Goal: Information Seeking & Learning: Compare options

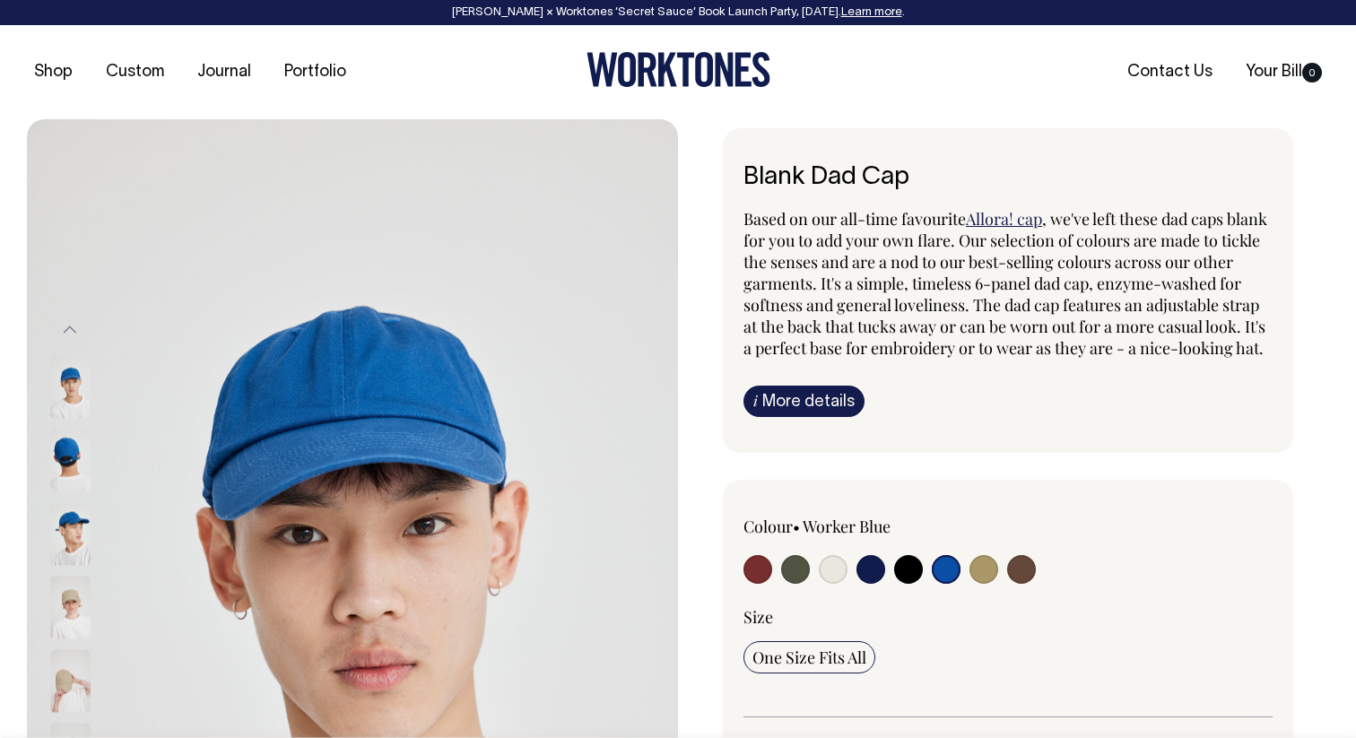
drag, startPoint x: 809, startPoint y: 596, endPoint x: 797, endPoint y: 595, distance: 12.6
click at [809, 588] on label at bounding box center [795, 571] width 29 height 33
click at [809, 584] on input "radio" at bounding box center [795, 569] width 29 height 29
radio input "true"
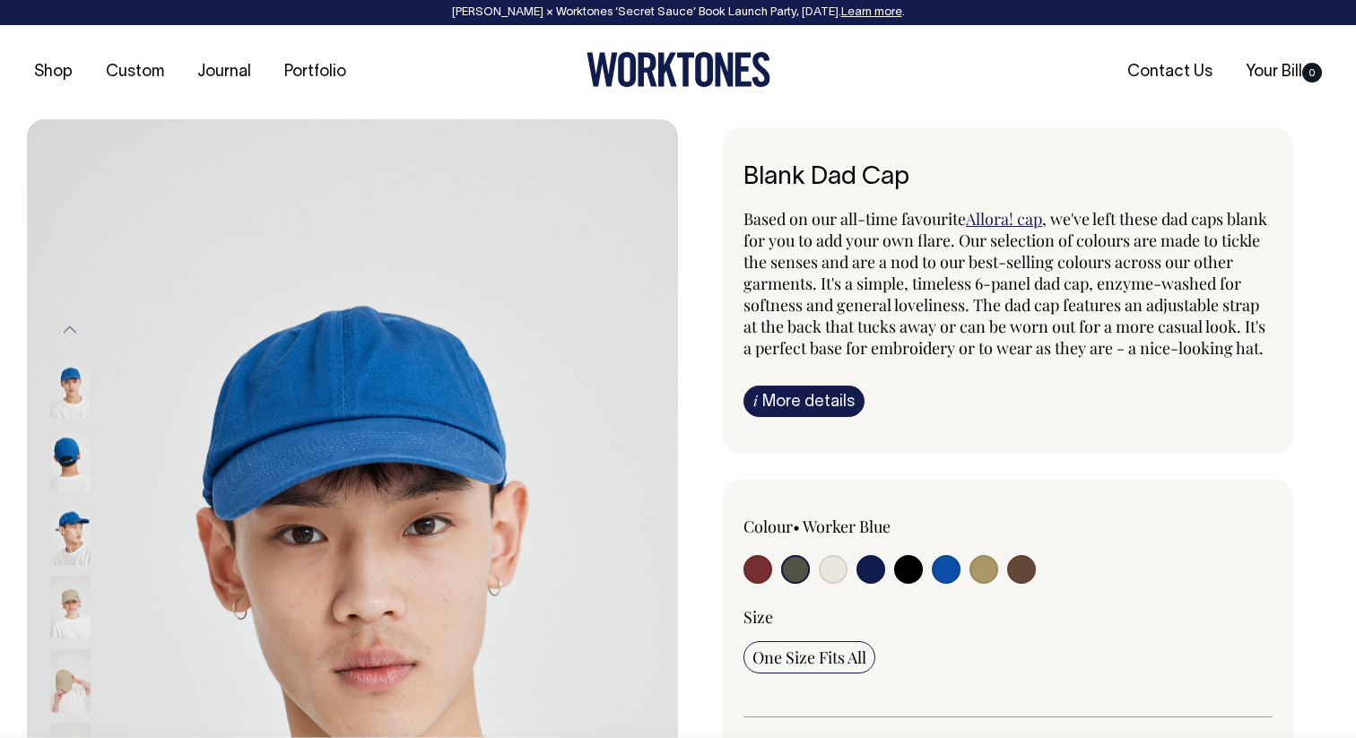
select select "Olive"
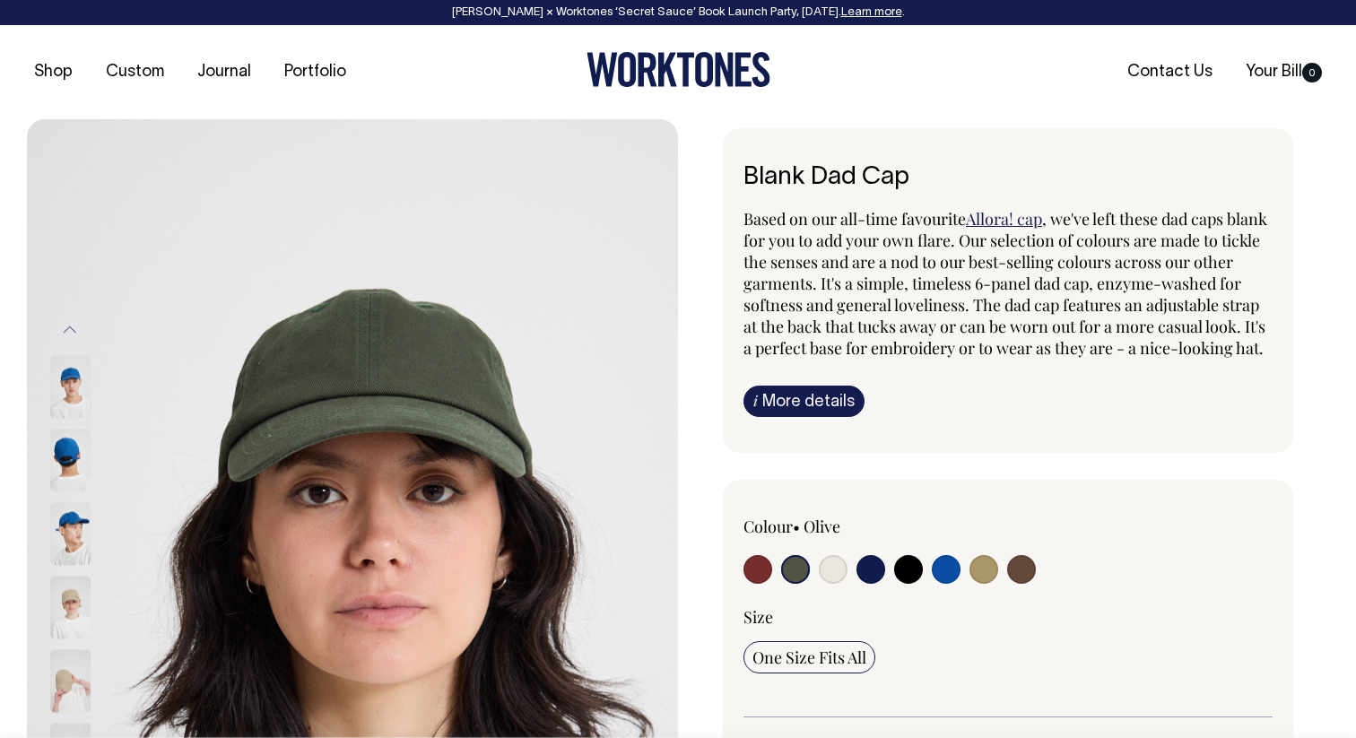
click at [797, 584] on input "radio" at bounding box center [795, 569] width 29 height 29
click at [876, 584] on input "radio" at bounding box center [871, 569] width 29 height 29
radio input "true"
select select "Dark Navy"
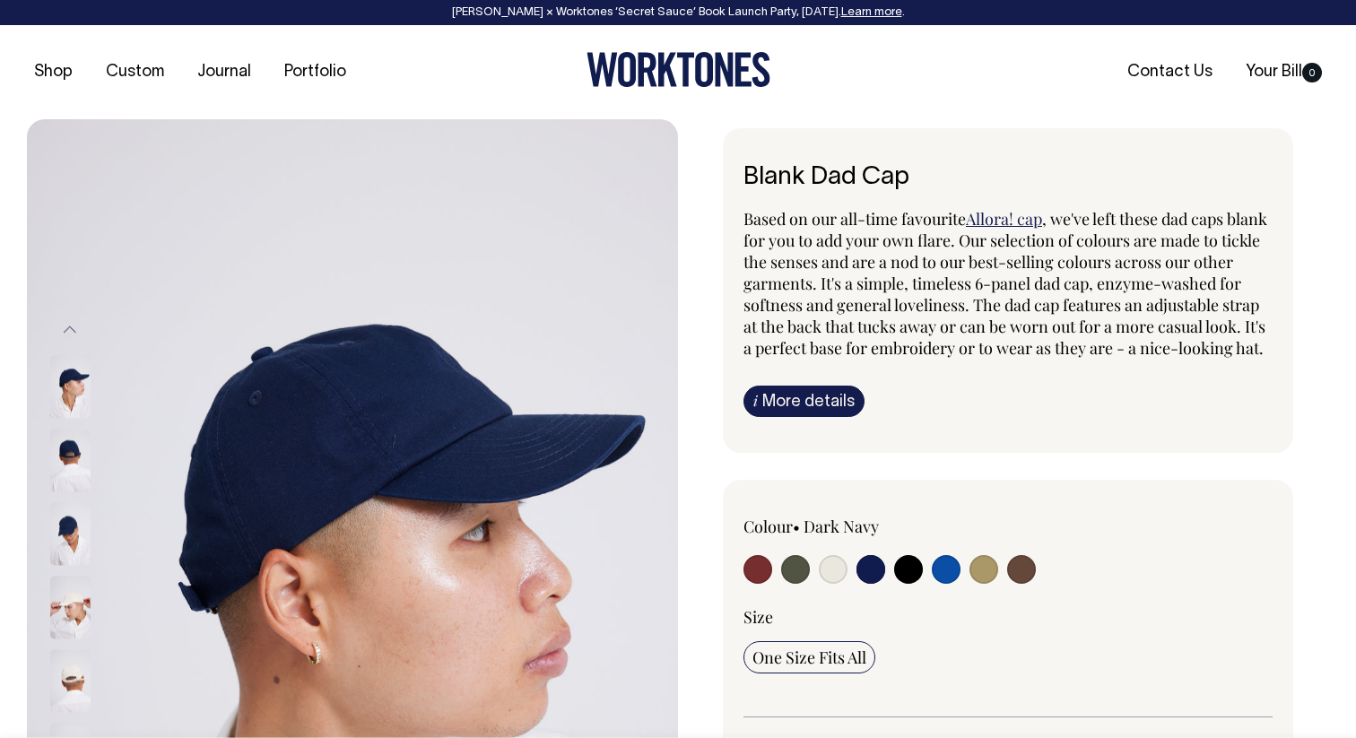
click at [1023, 584] on input "radio" at bounding box center [1021, 569] width 29 height 29
radio input "true"
select select "Espresso"
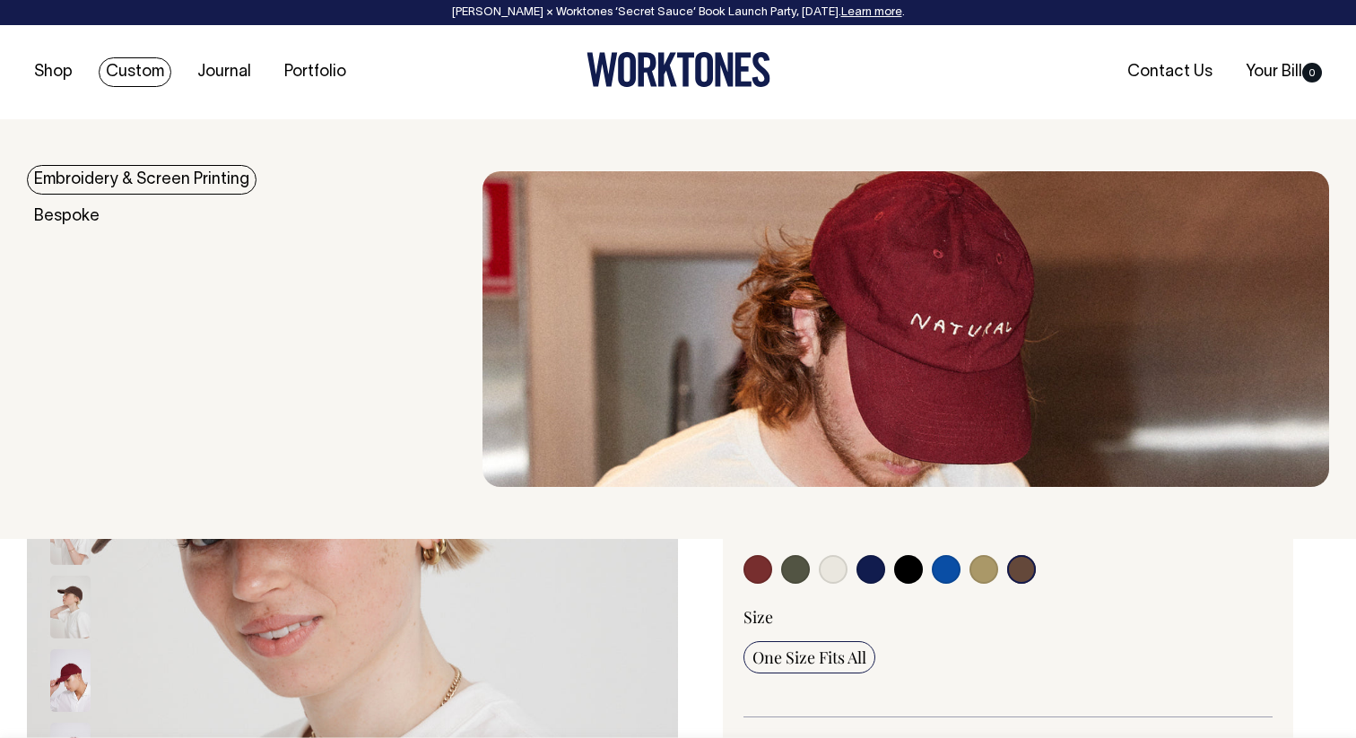
click at [949, 388] on img at bounding box center [906, 329] width 847 height 316
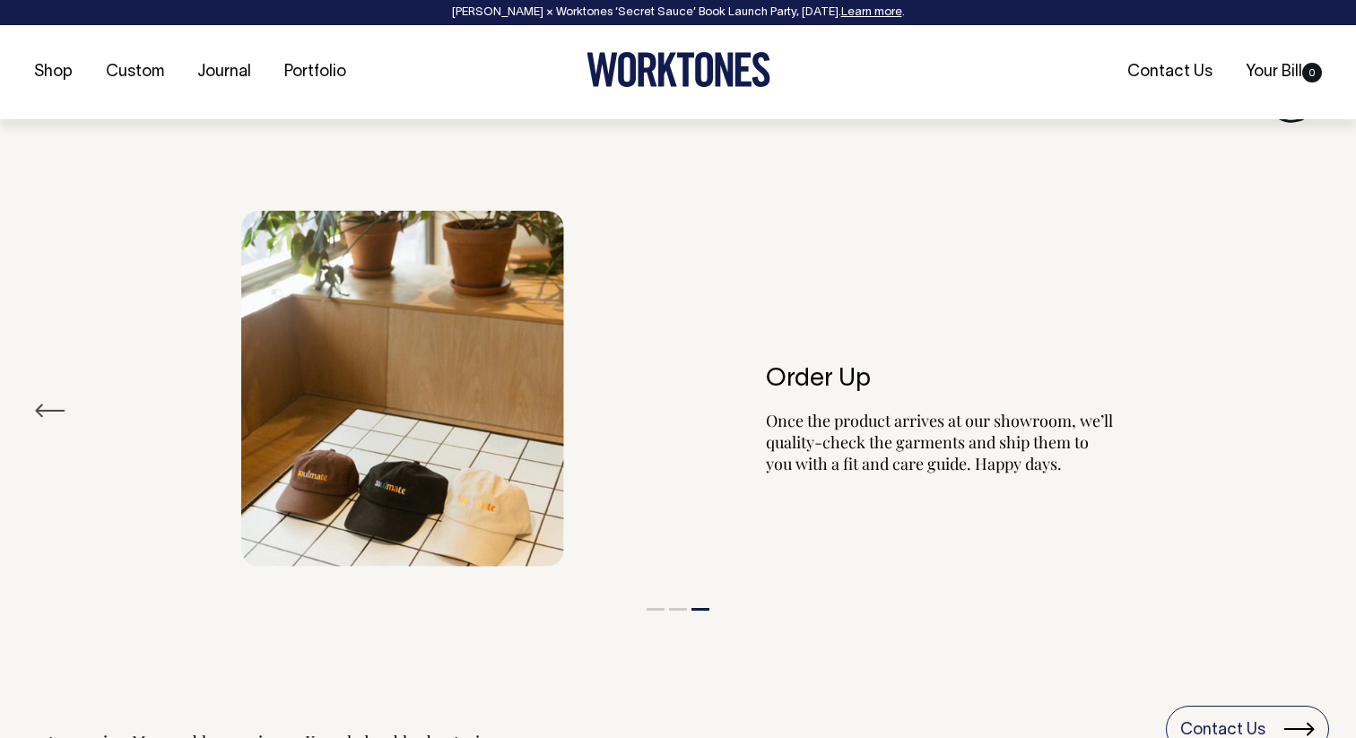
scroll to position [1991, 0]
click at [49, 414] on button "Previous" at bounding box center [50, 409] width 32 height 27
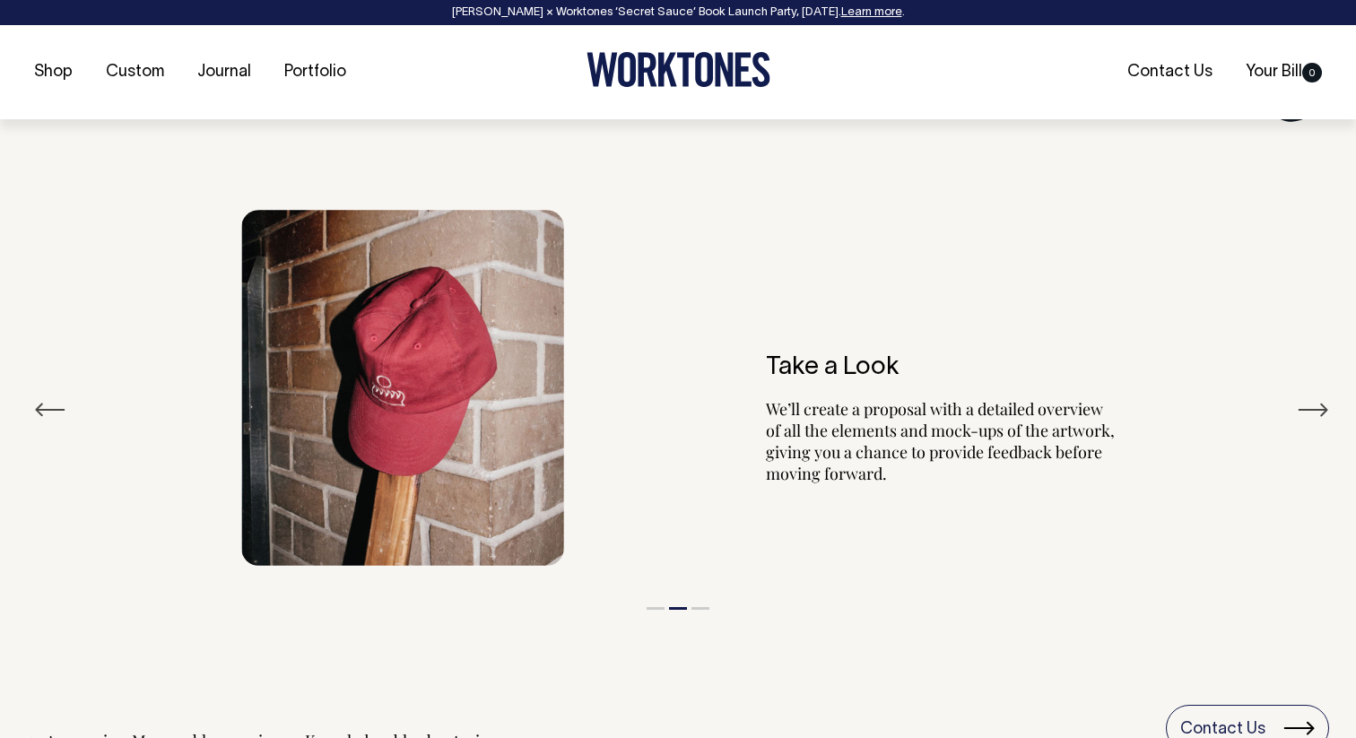
click at [49, 414] on button "Previous" at bounding box center [50, 409] width 32 height 27
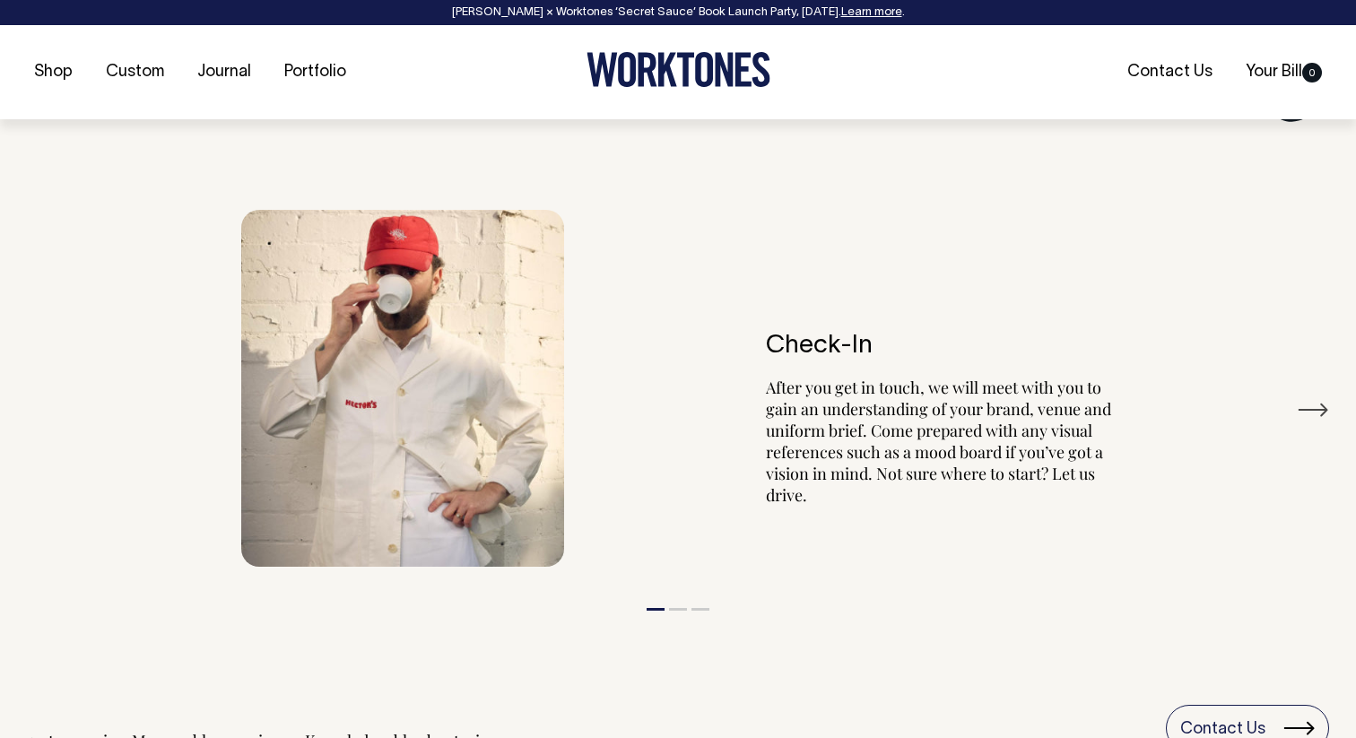
click at [49, 414] on div "Check-In After you get in touch, we will meet with you to gain an understanding…" at bounding box center [678, 388] width 1302 height 411
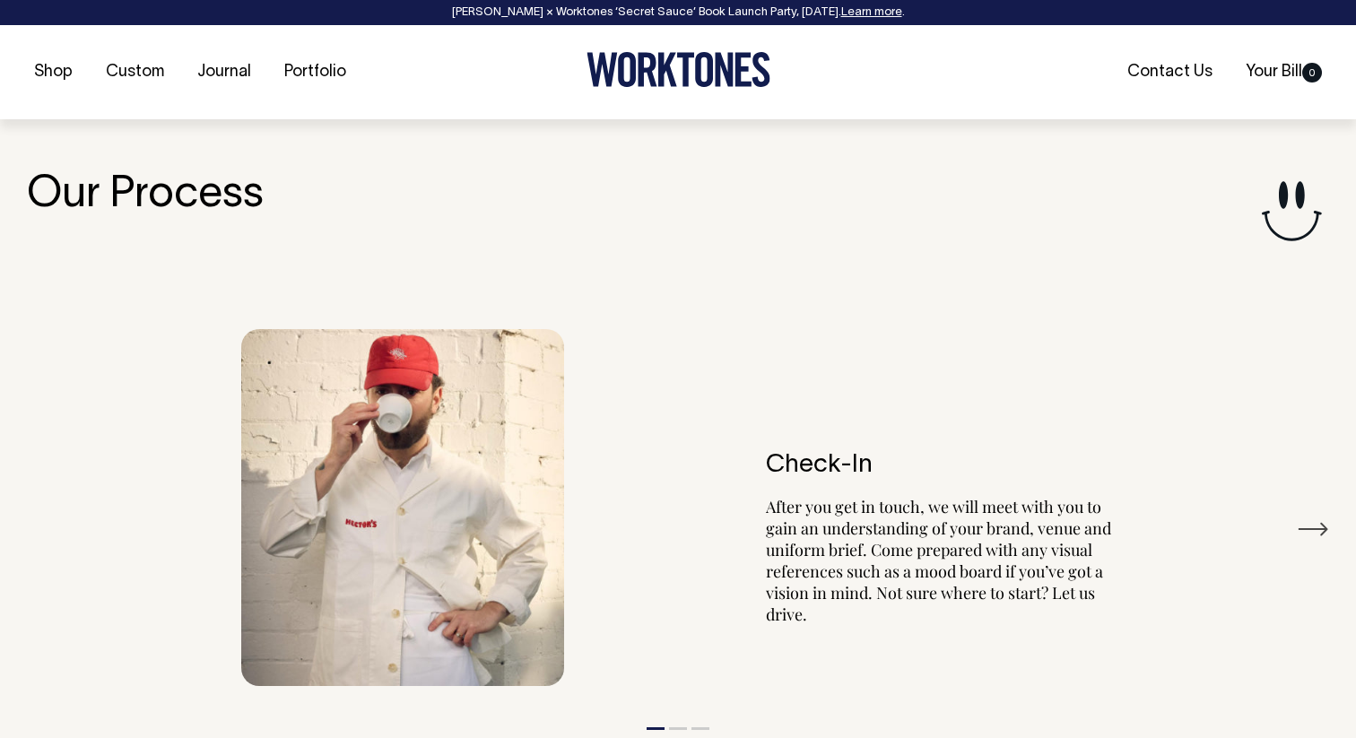
scroll to position [1912, 0]
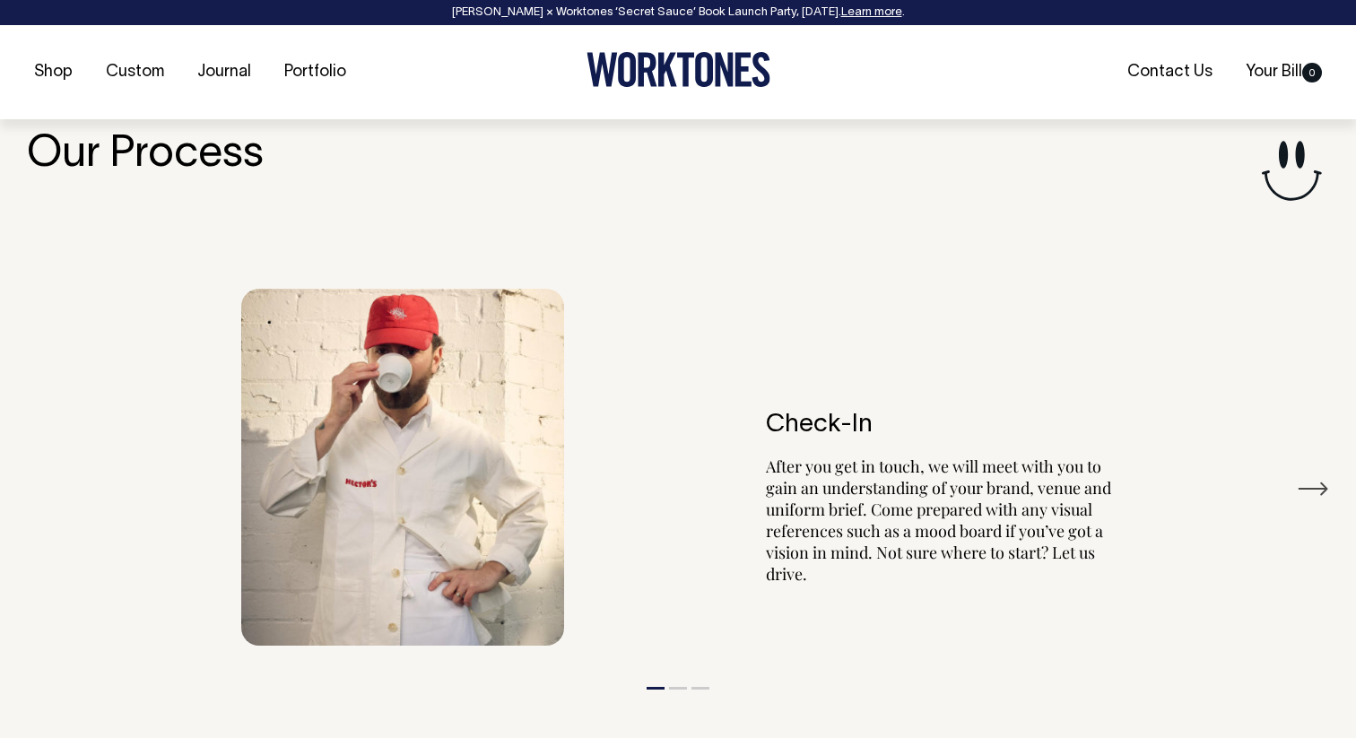
click at [1312, 487] on button "Next" at bounding box center [1313, 488] width 32 height 27
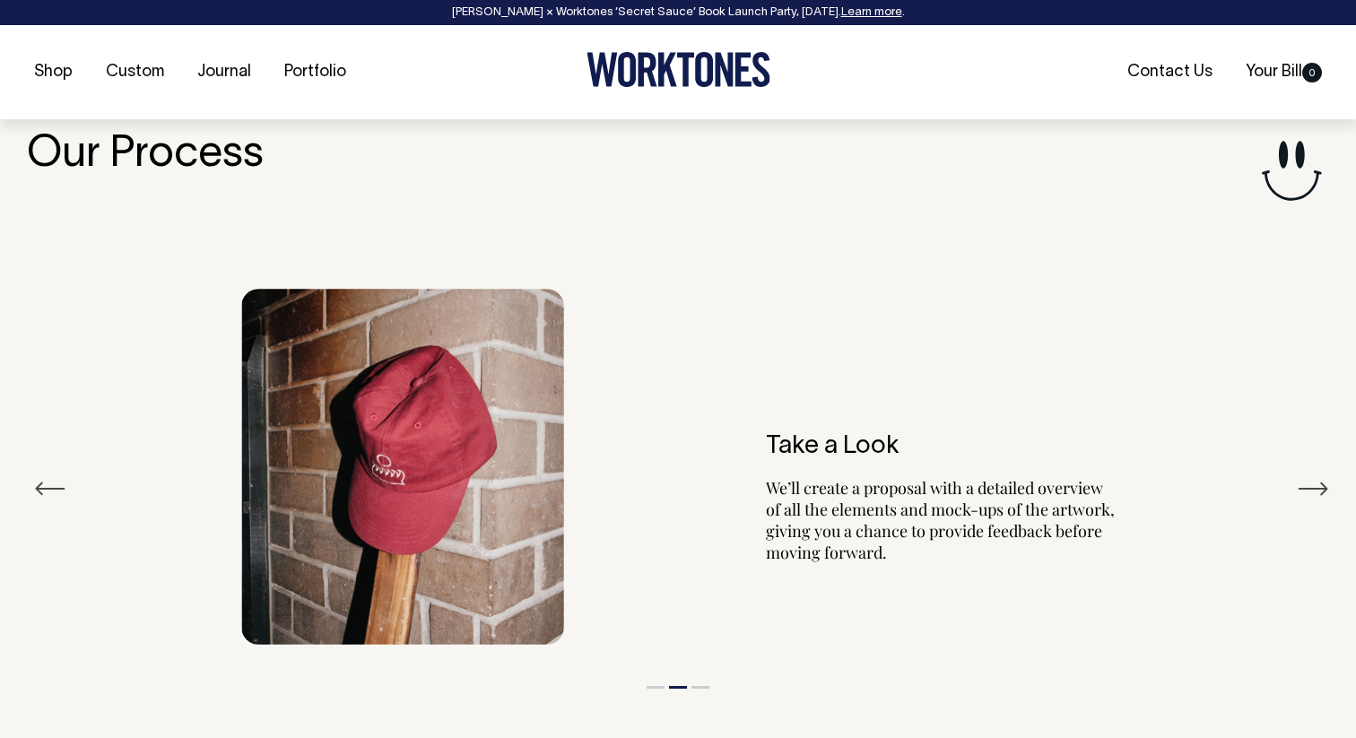
click at [1312, 487] on button "Next" at bounding box center [1313, 488] width 32 height 27
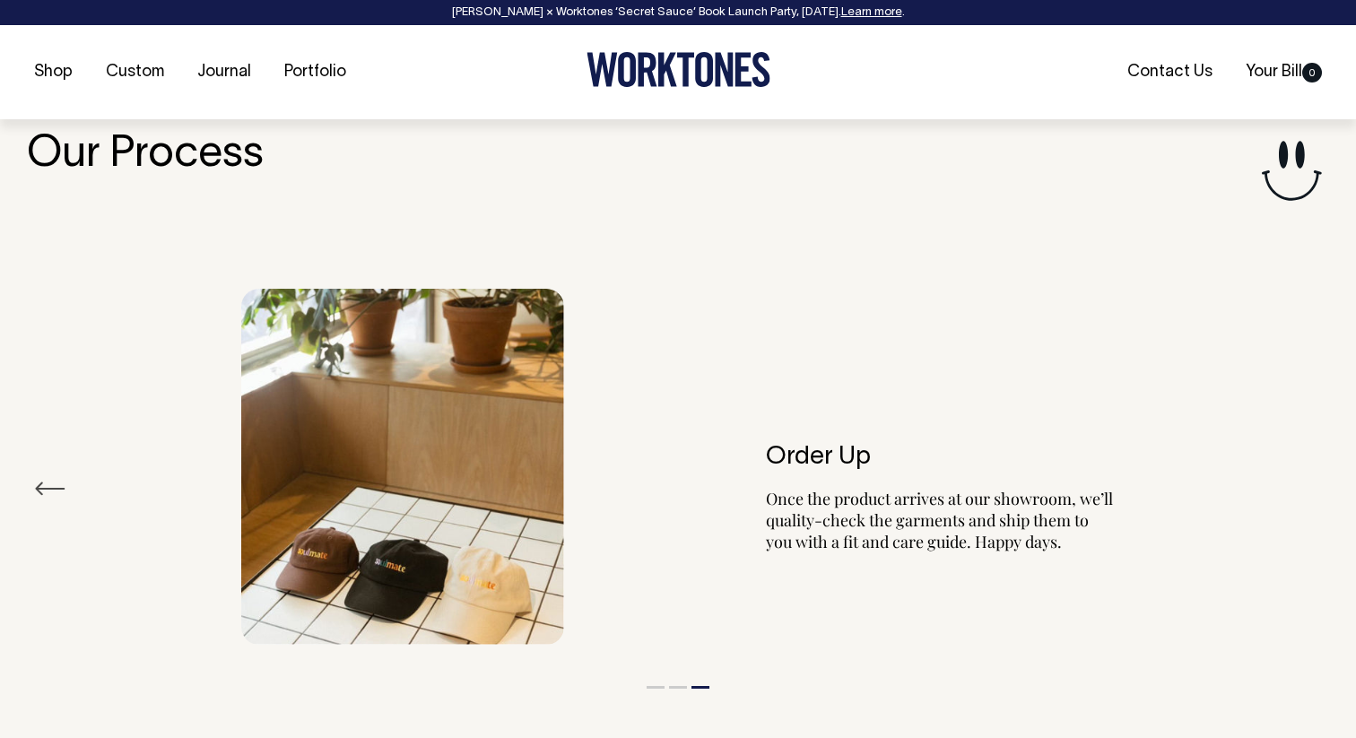
click at [1312, 487] on div "Order Up Once the product arrives at our showroom, we’ll quality-check the garm…" at bounding box center [678, 467] width 1302 height 411
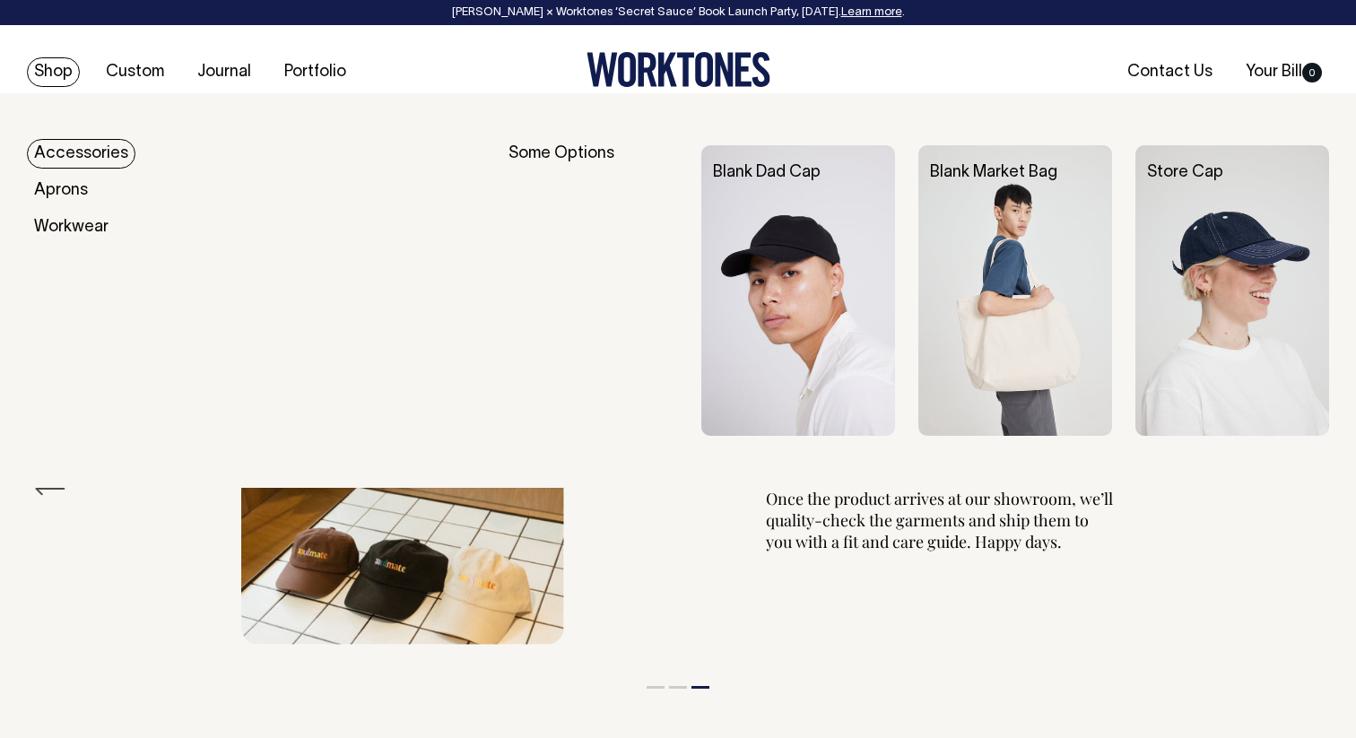
click at [841, 320] on img at bounding box center [798, 290] width 194 height 291
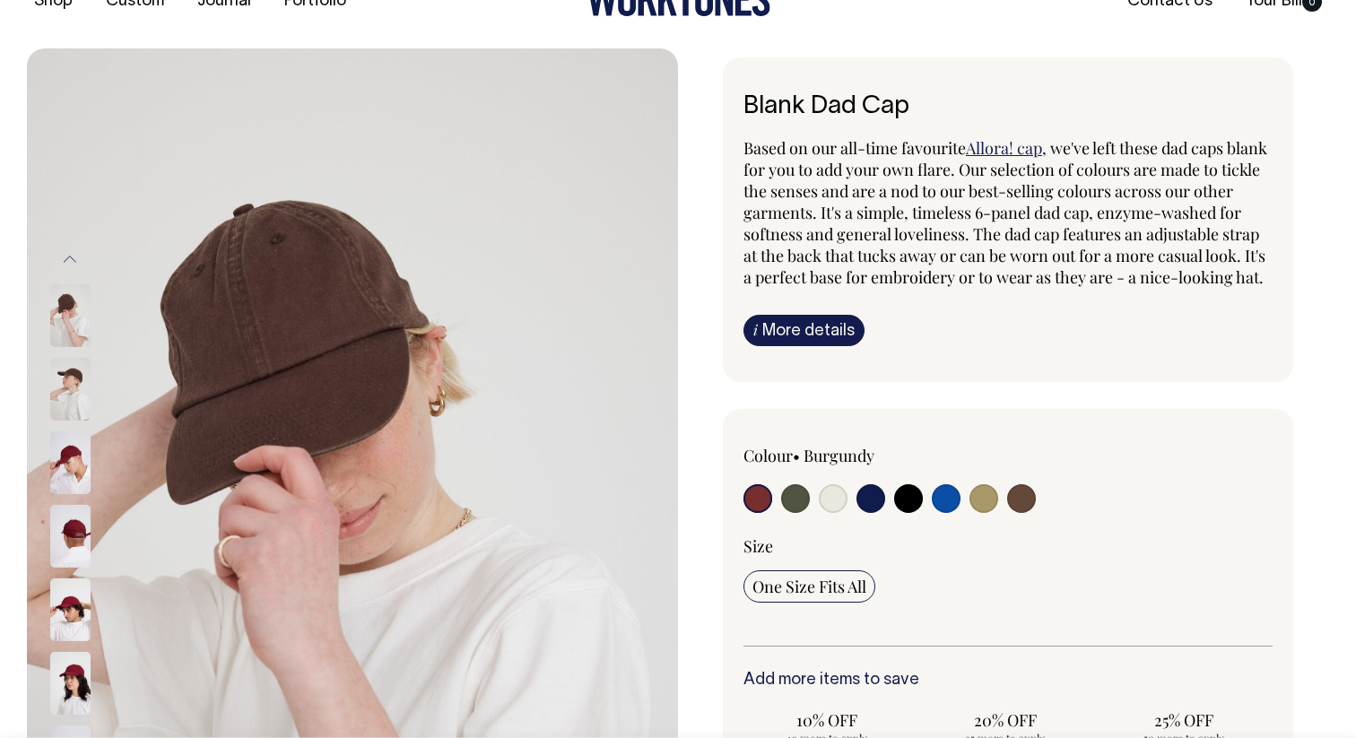
scroll to position [70, 0]
click at [994, 152] on link "Allora! cap" at bounding box center [1004, 149] width 76 height 22
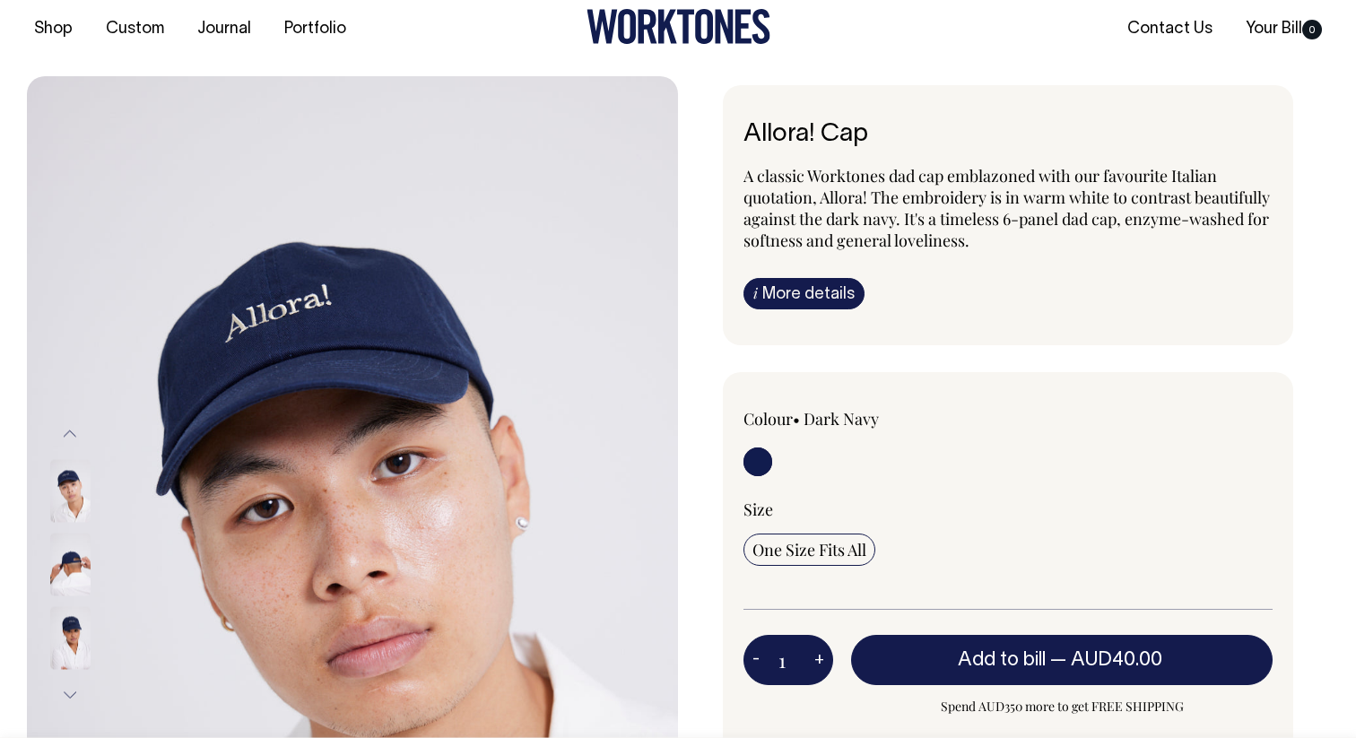
scroll to position [44, 0]
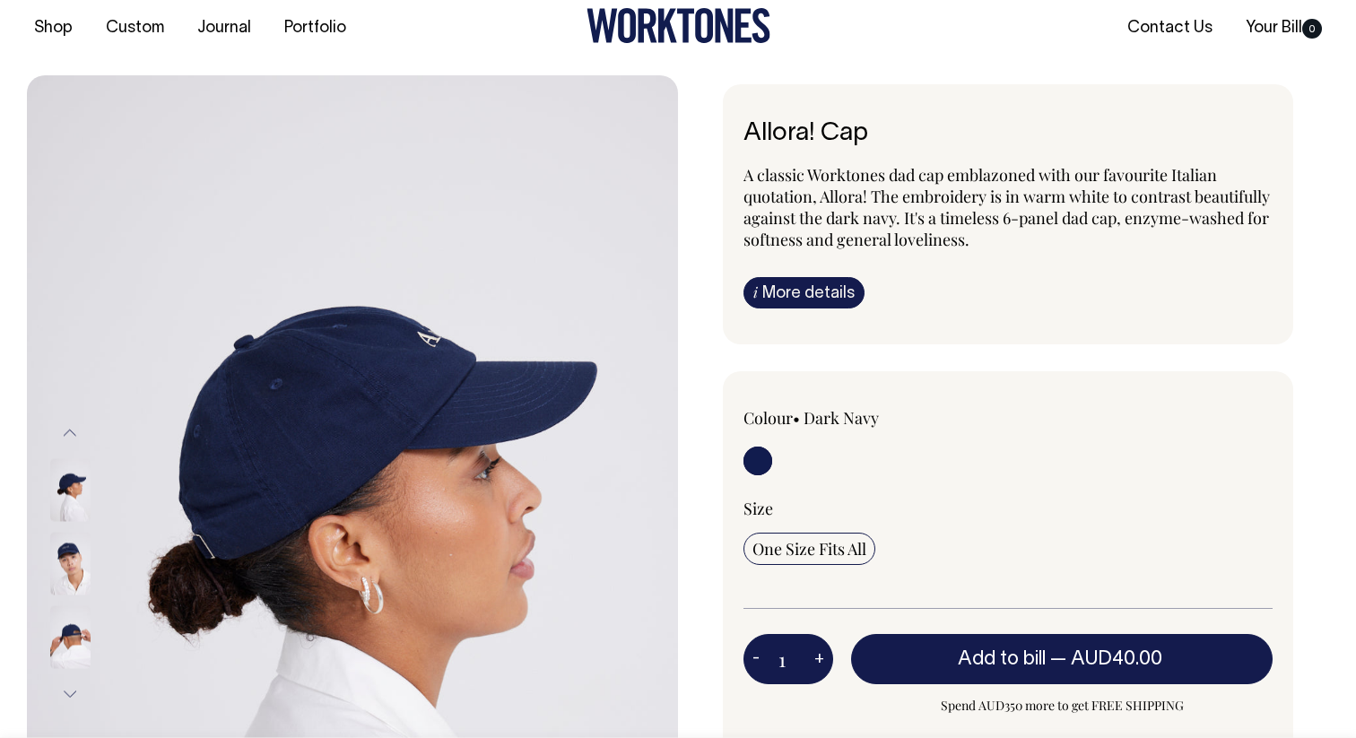
click at [64, 571] on img at bounding box center [70, 564] width 40 height 63
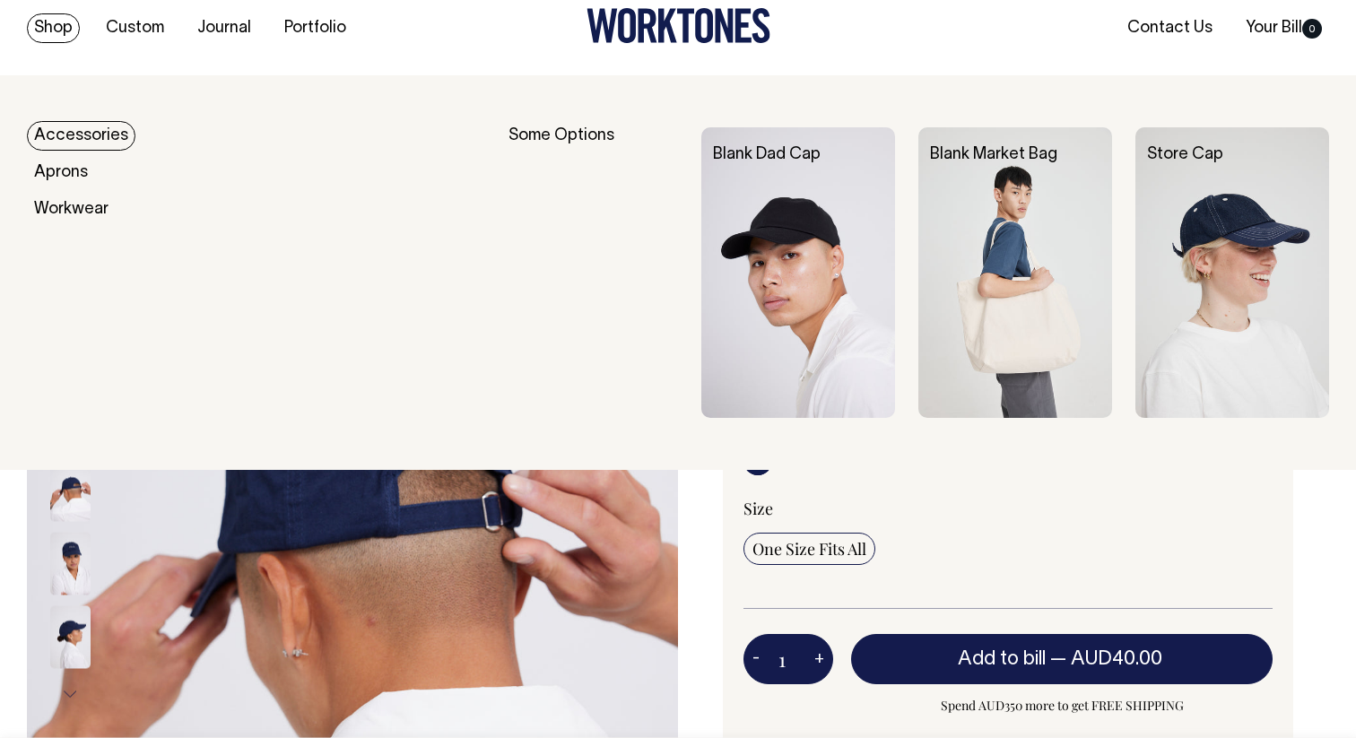
click at [1272, 341] on img at bounding box center [1233, 272] width 194 height 291
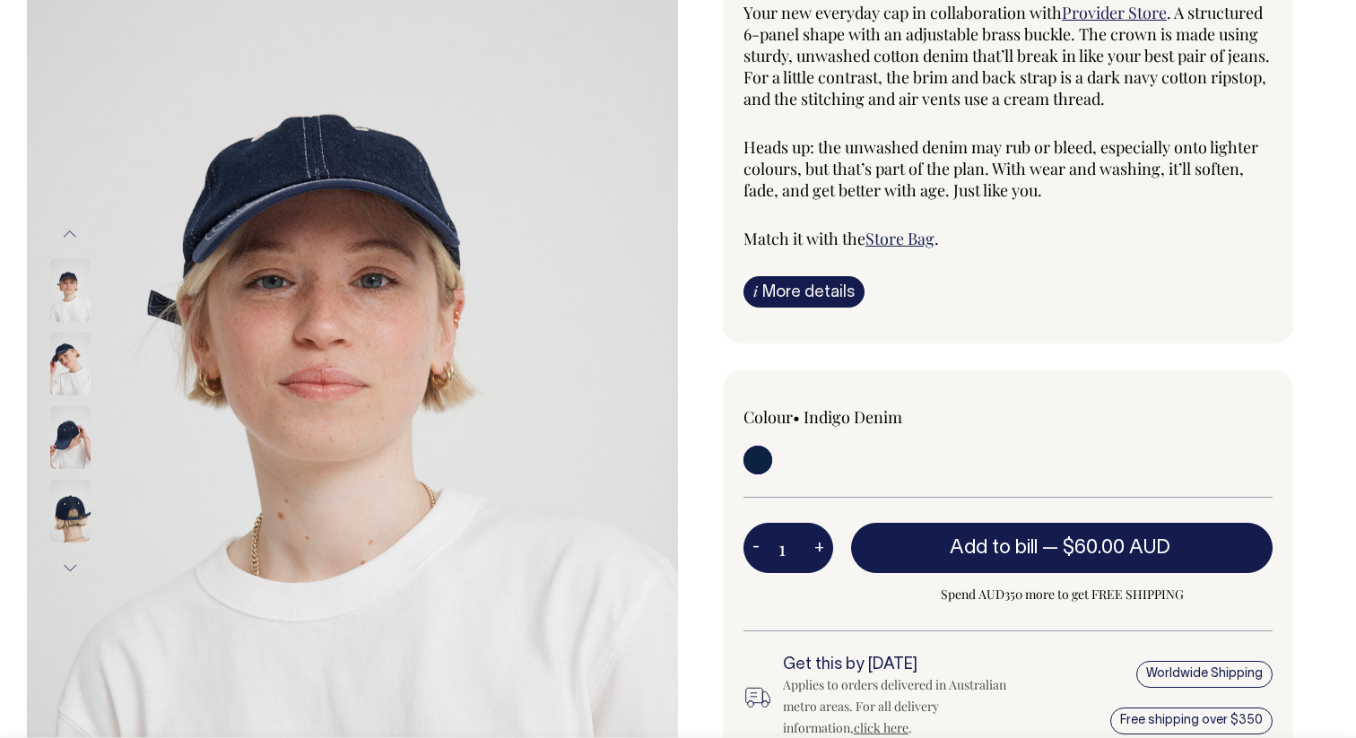
scroll to position [207, 0]
click at [80, 383] on img at bounding box center [70, 363] width 40 height 63
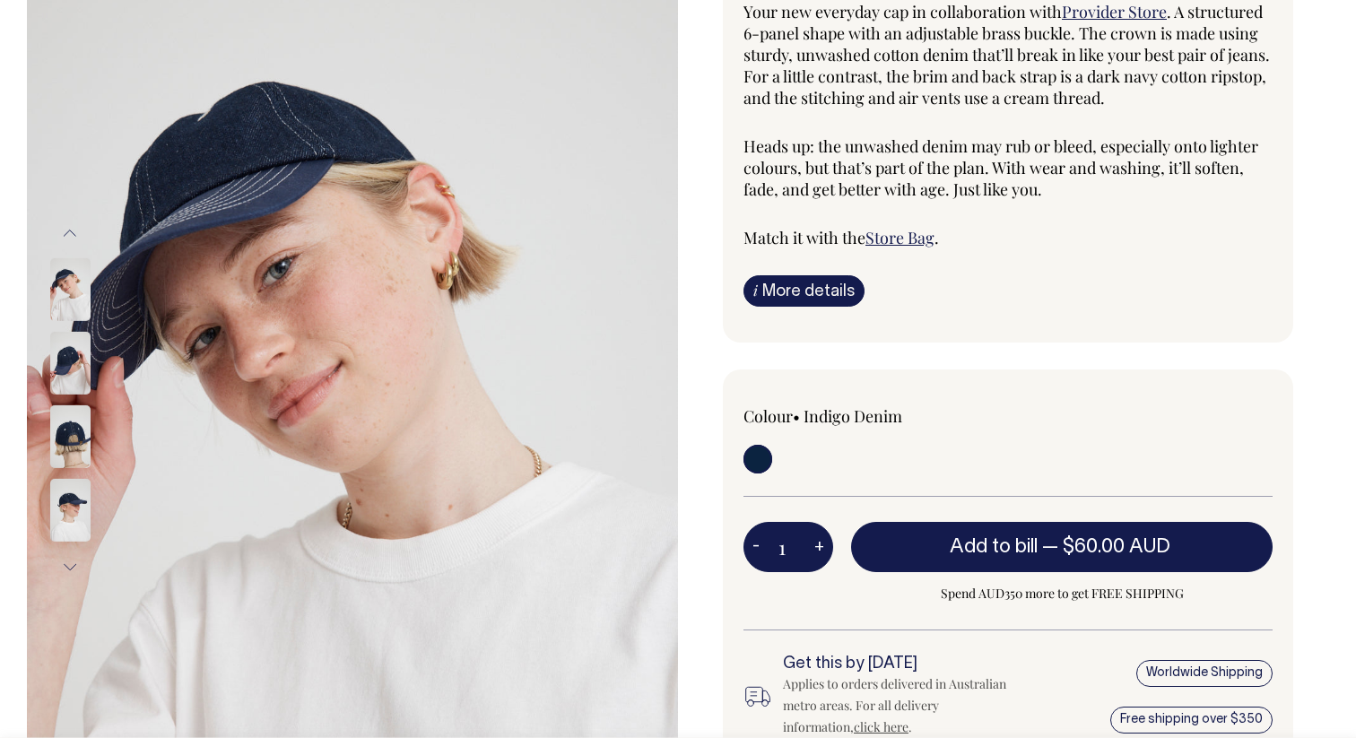
click at [80, 454] on img at bounding box center [70, 436] width 40 height 63
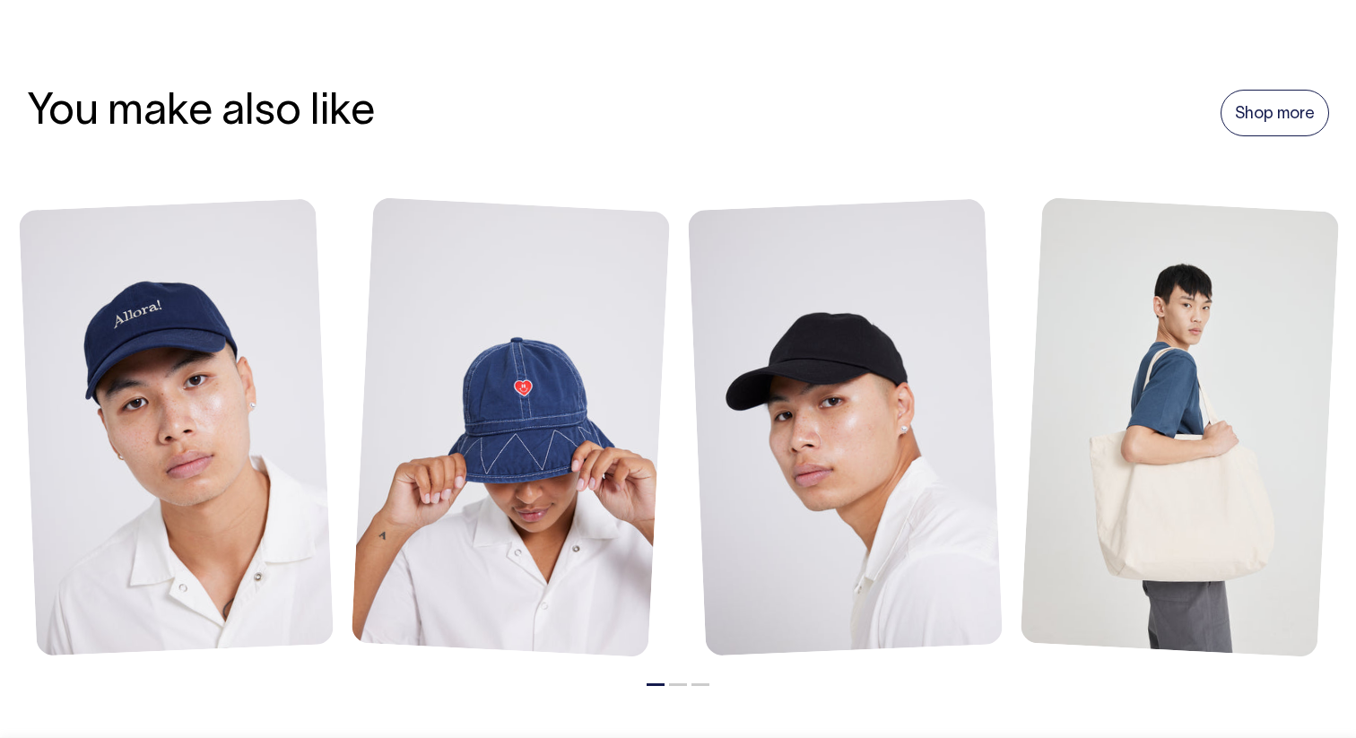
scroll to position [1172, 0]
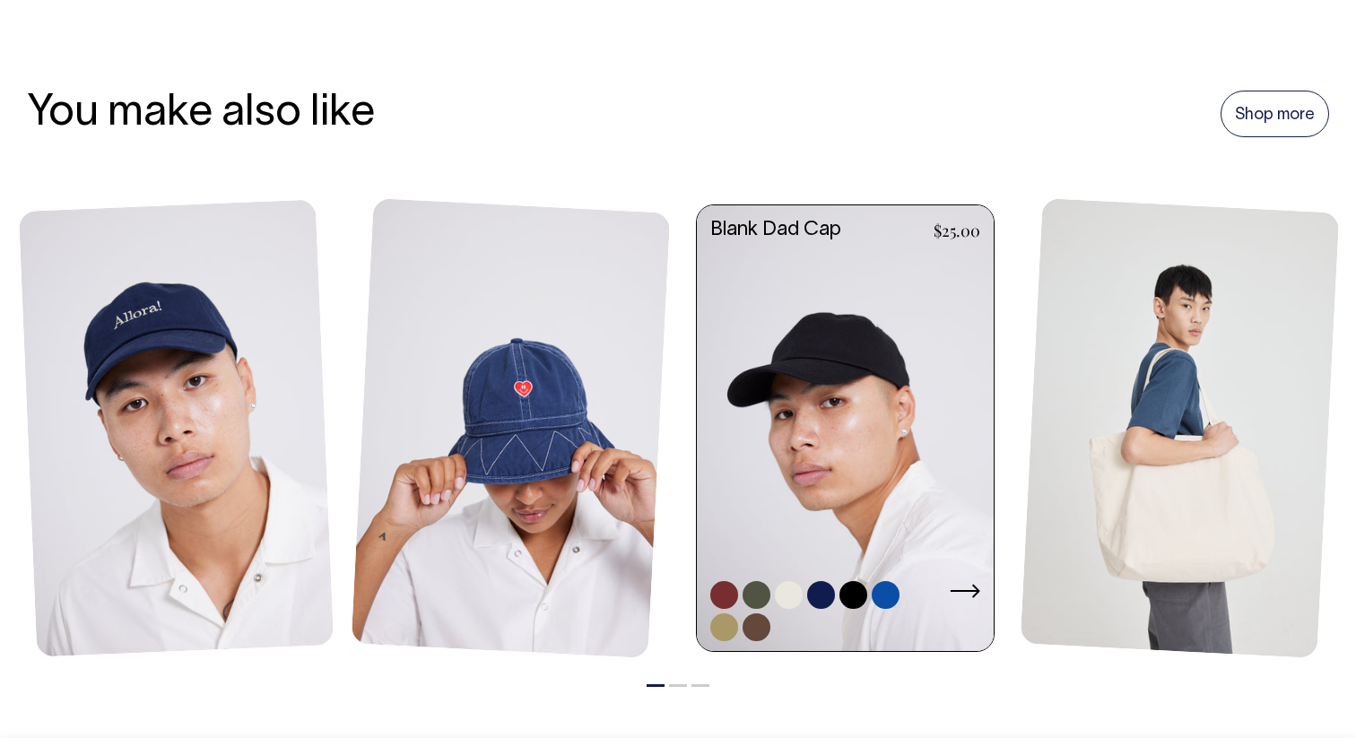
click at [851, 279] on link at bounding box center [845, 429] width 297 height 449
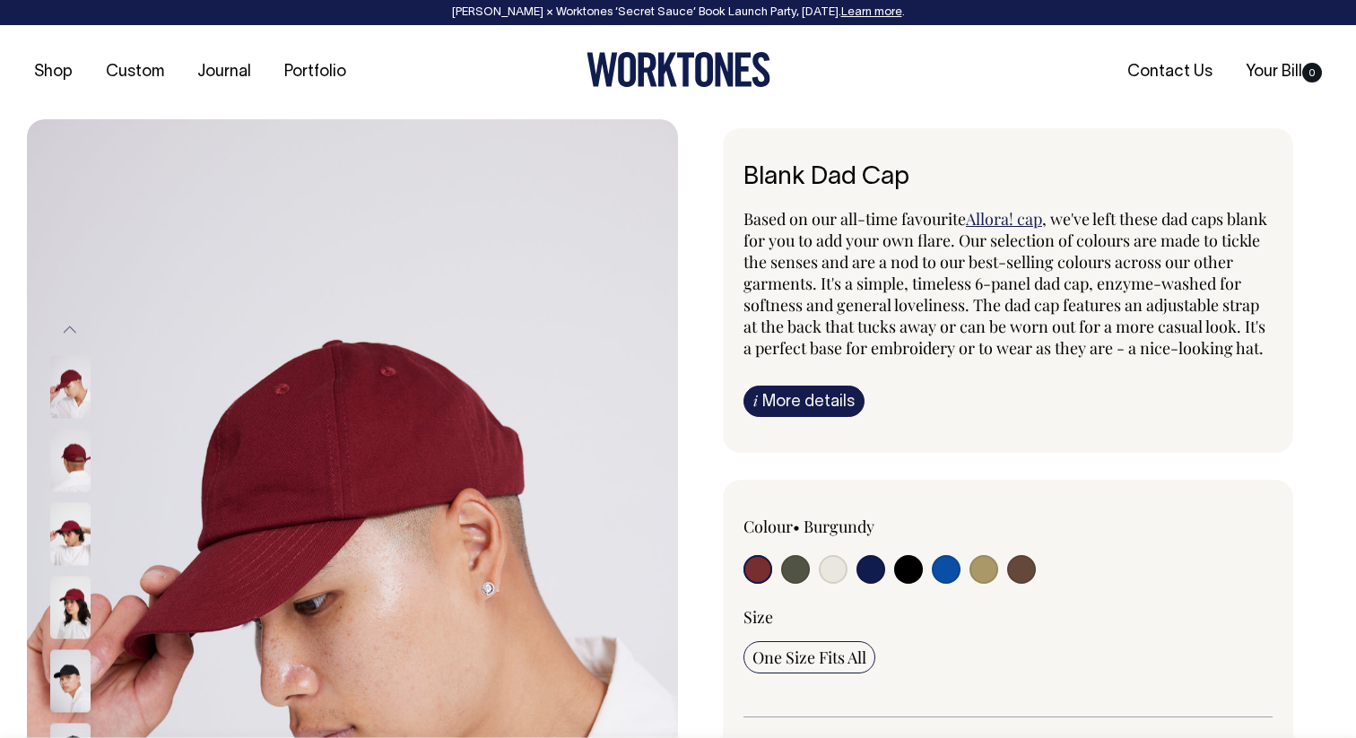
click at [870, 584] on input "radio" at bounding box center [871, 569] width 29 height 29
radio input "true"
select select "Dark Navy"
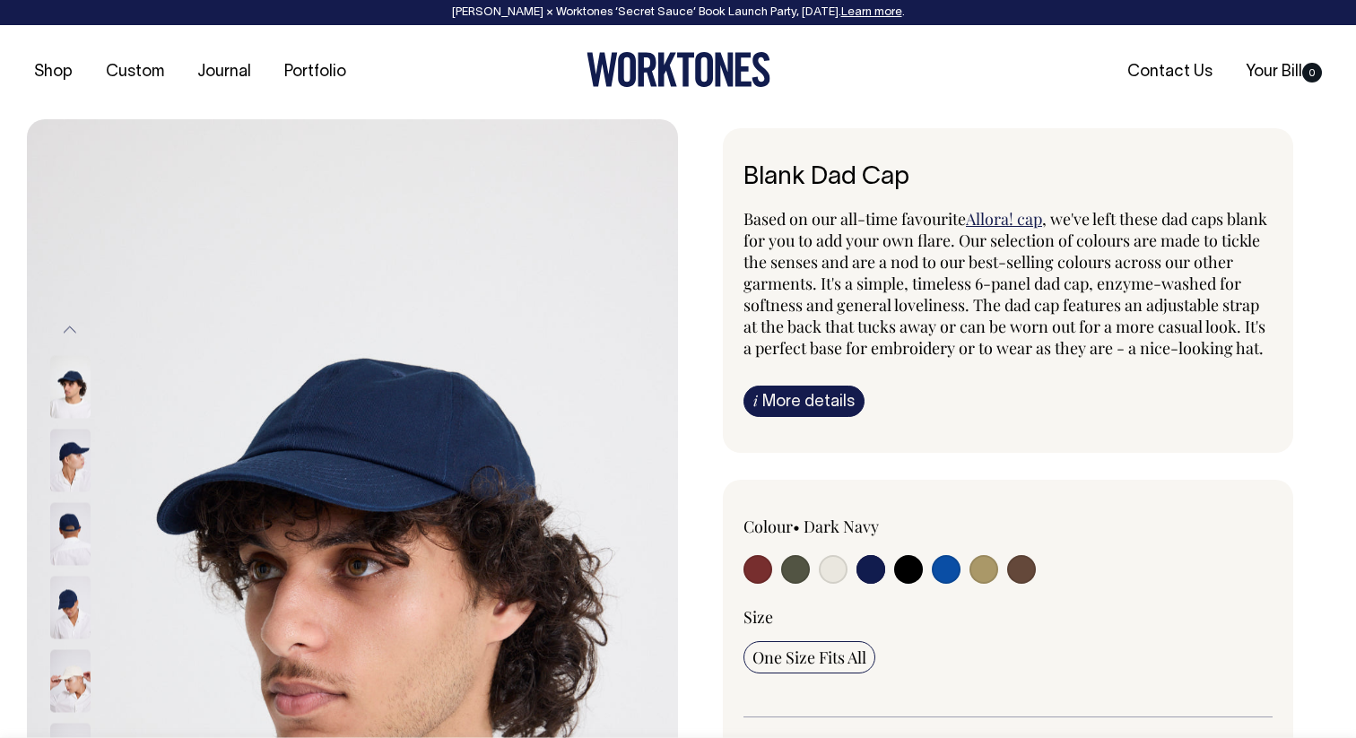
click at [835, 584] on input "radio" at bounding box center [833, 569] width 29 height 29
radio input "true"
select select "Natural"
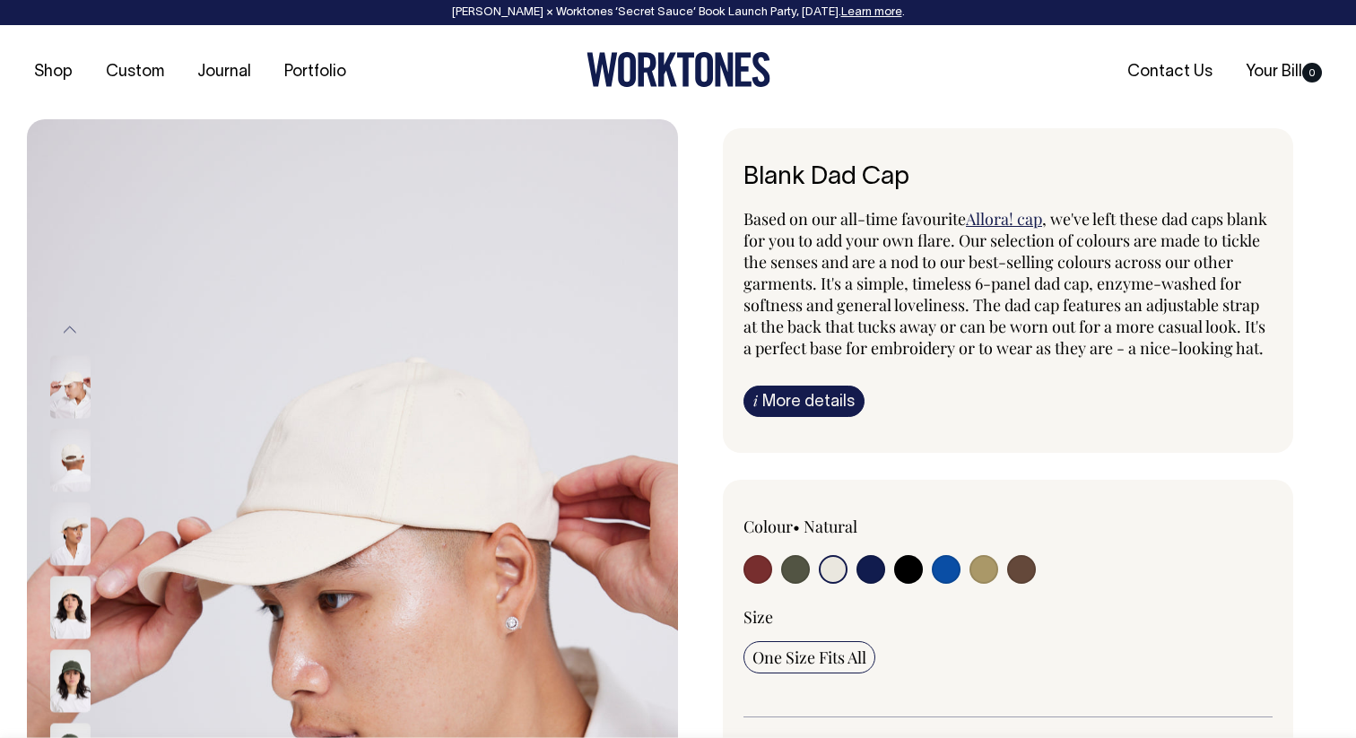
click at [949, 584] on input "radio" at bounding box center [946, 569] width 29 height 29
radio input "true"
select select "Worker Blue"
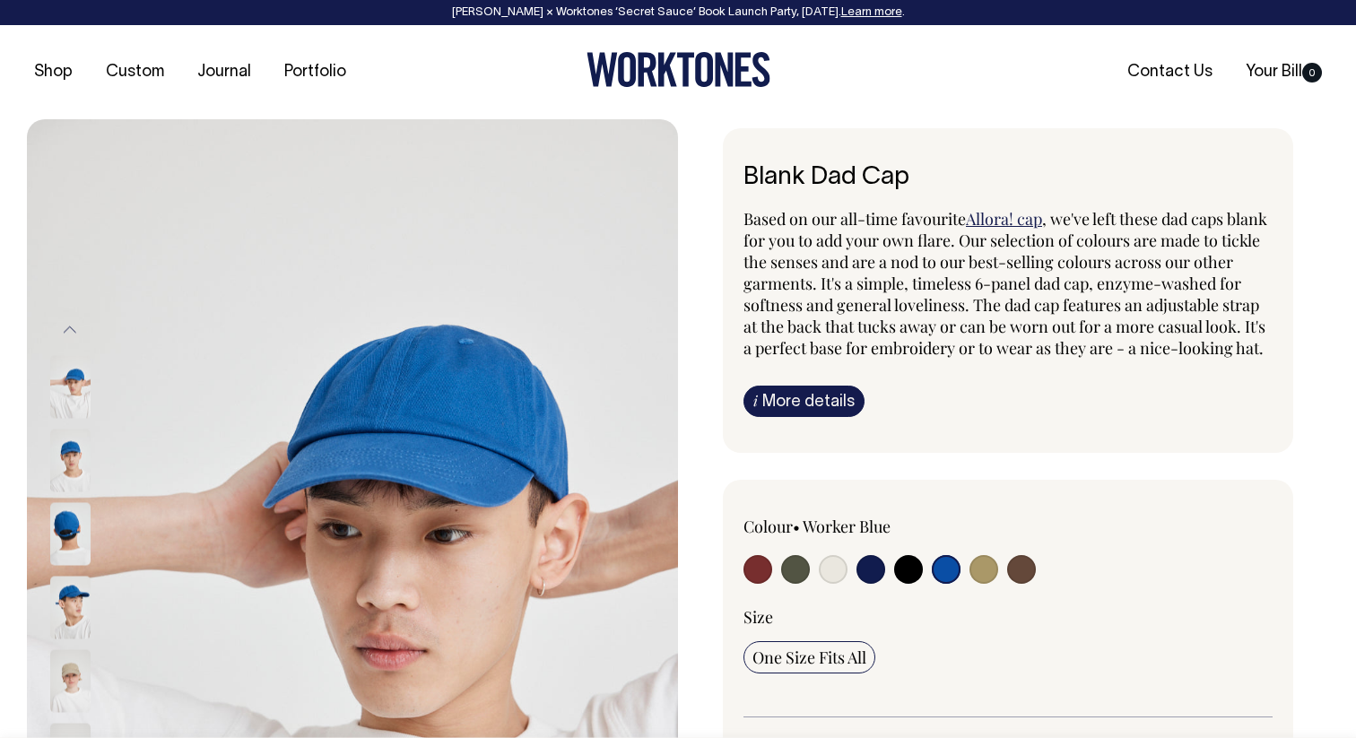
click at [761, 584] on input "radio" at bounding box center [758, 569] width 29 height 29
radio input "true"
select select "Burgundy"
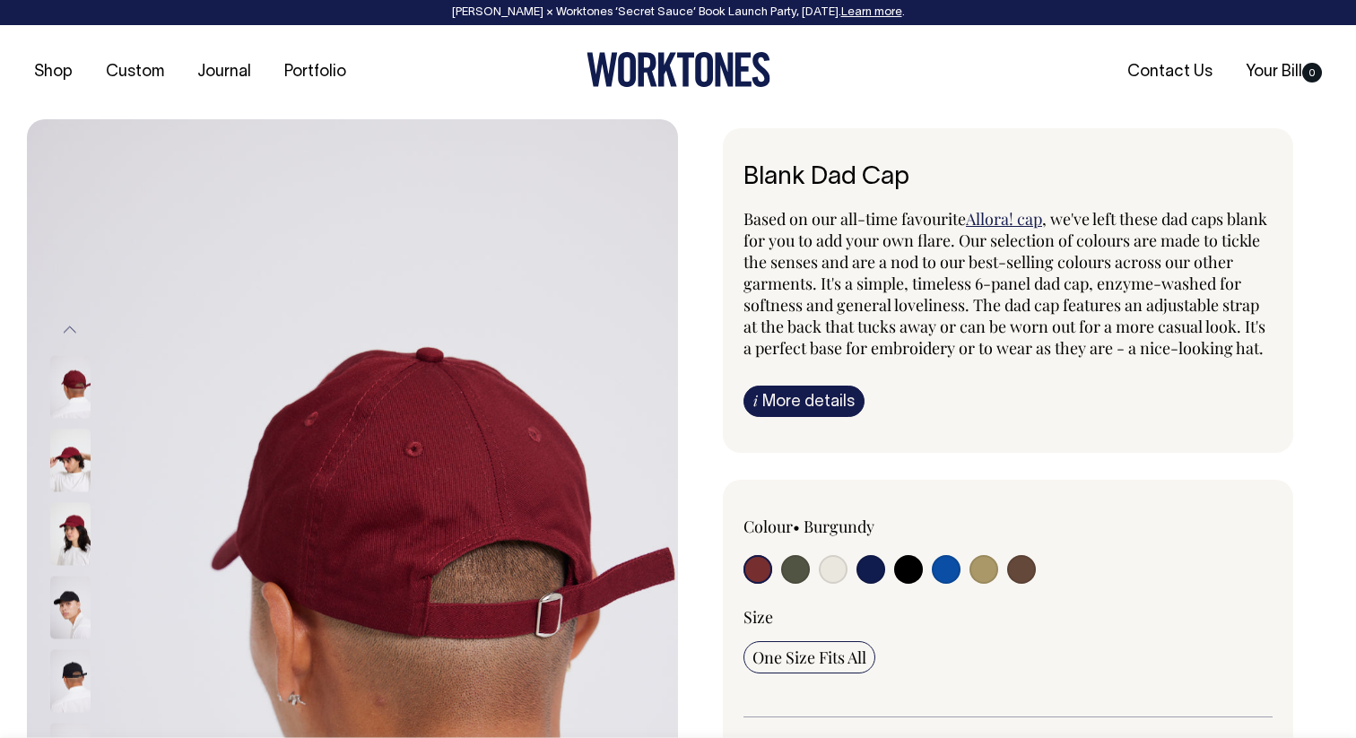
click at [74, 613] on img at bounding box center [70, 608] width 40 height 63
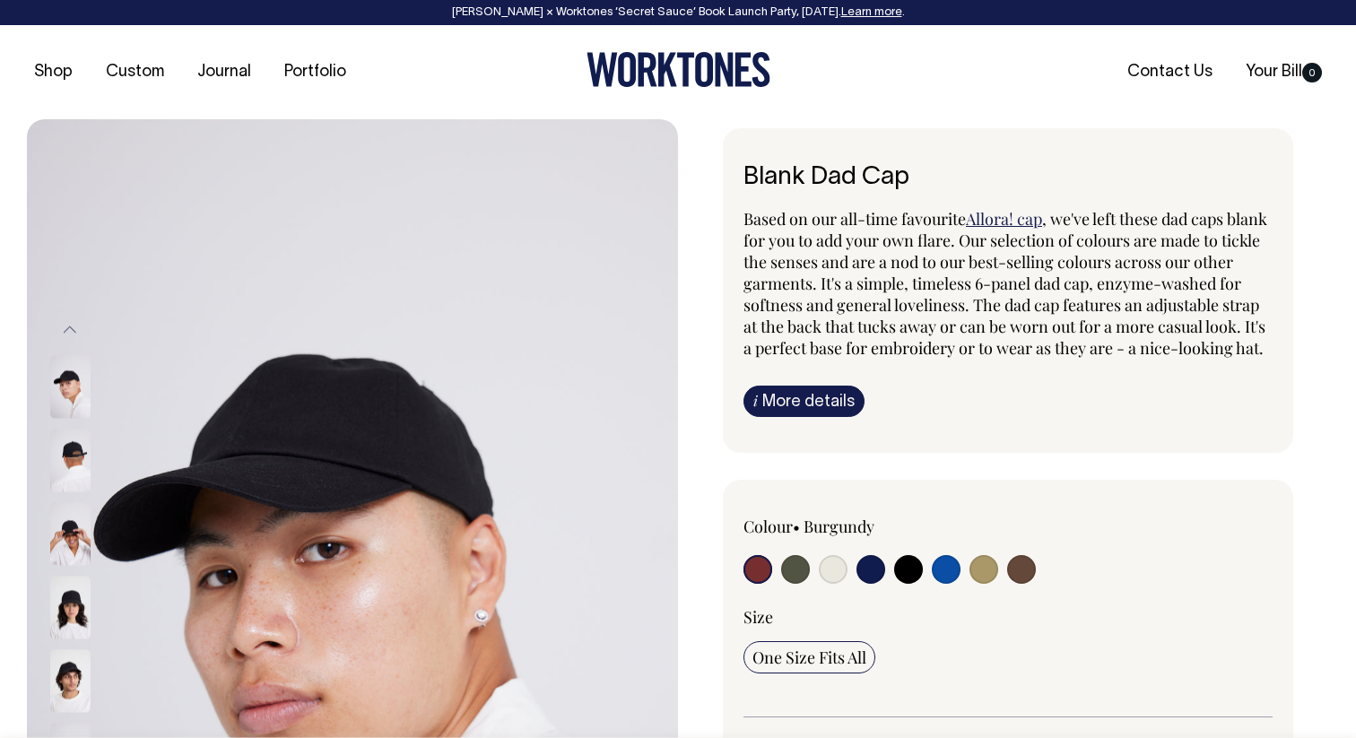
click at [74, 613] on img at bounding box center [70, 608] width 40 height 63
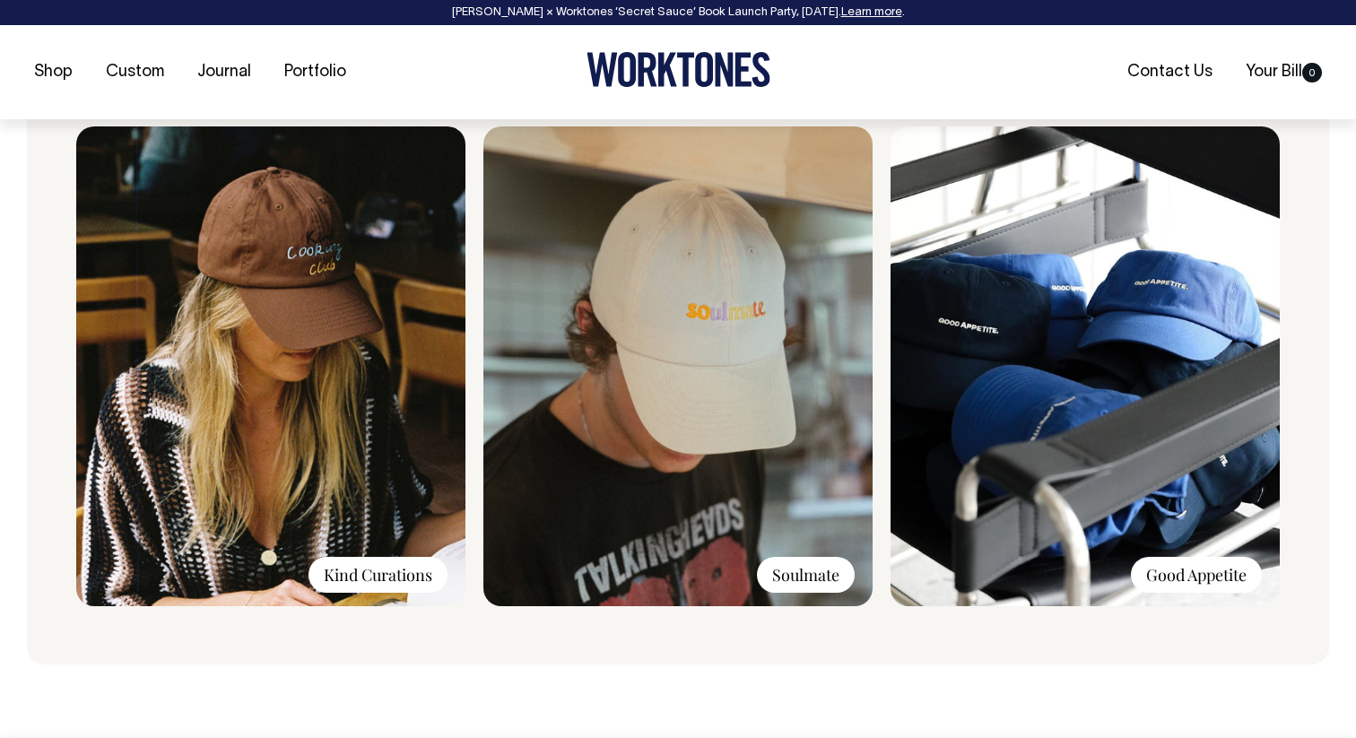
scroll to position [1348, 0]
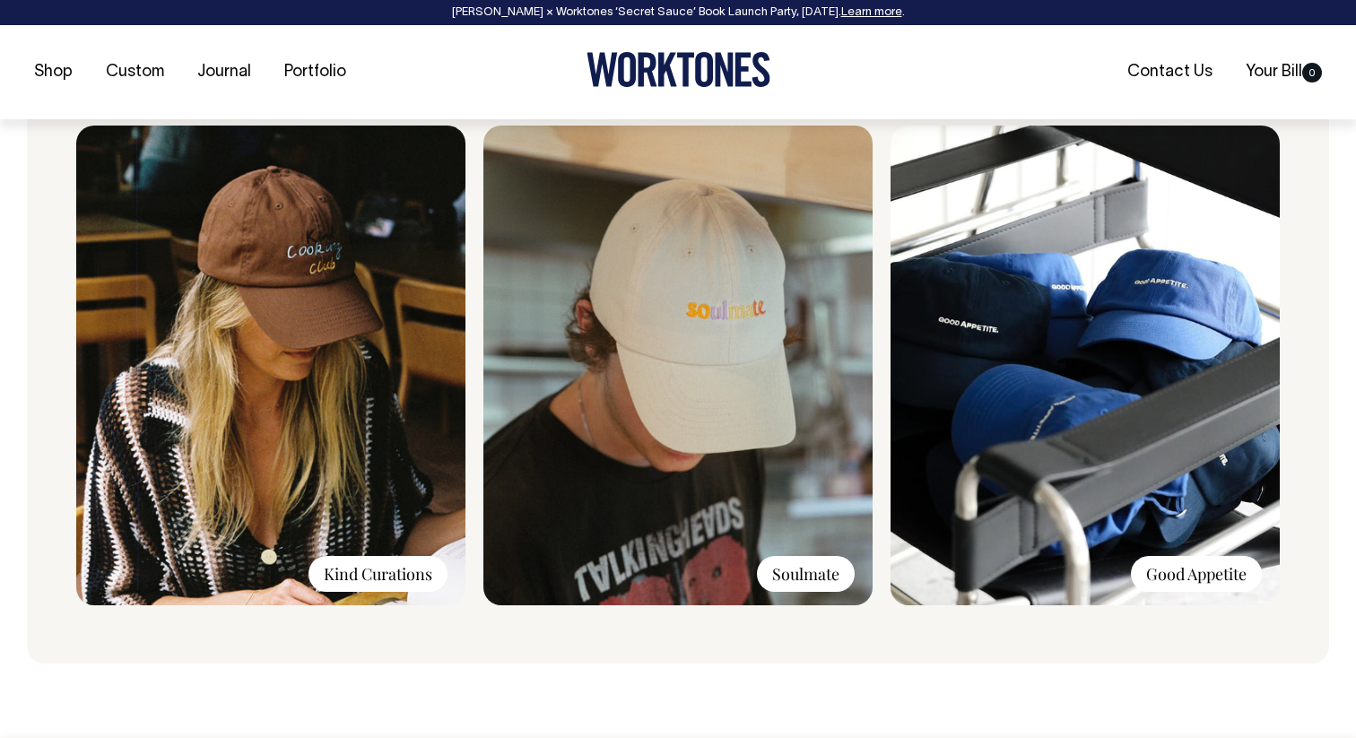
click at [1129, 369] on img at bounding box center [1085, 366] width 389 height 480
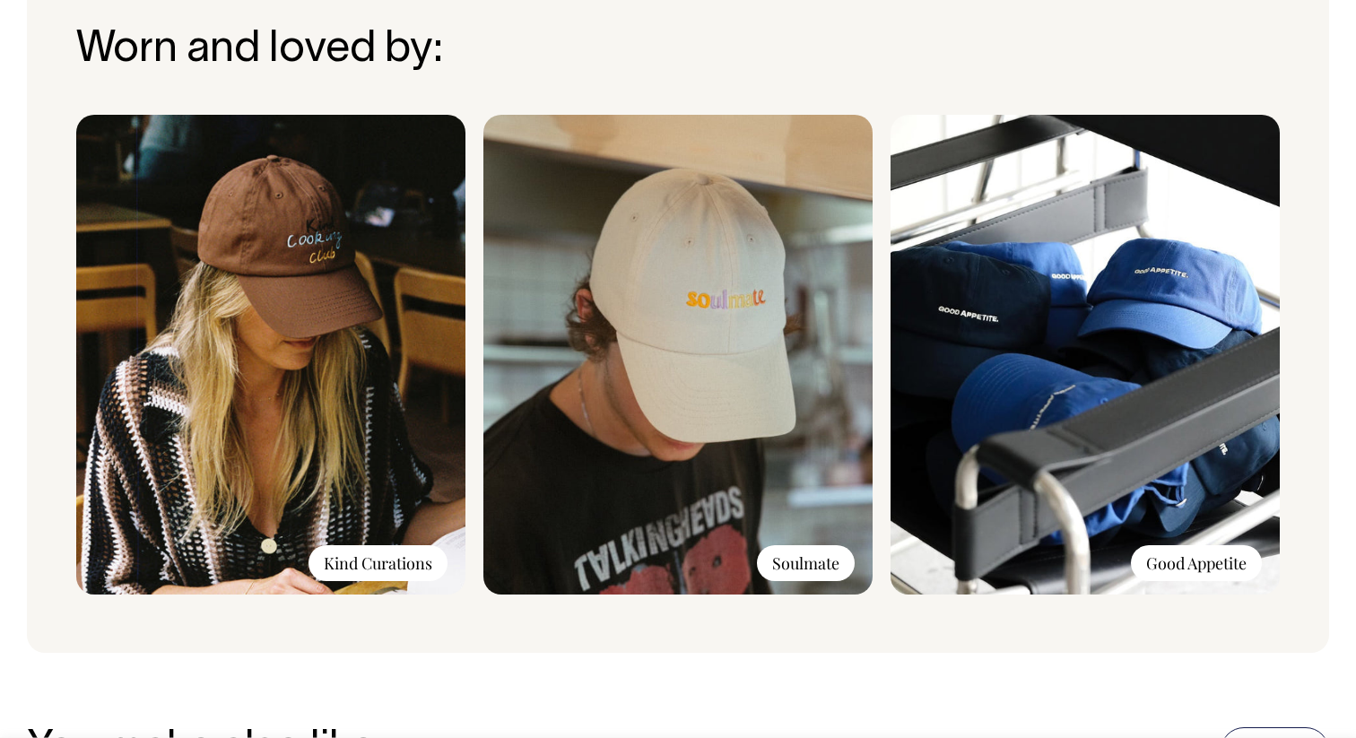
click at [326, 348] on img at bounding box center [270, 355] width 389 height 480
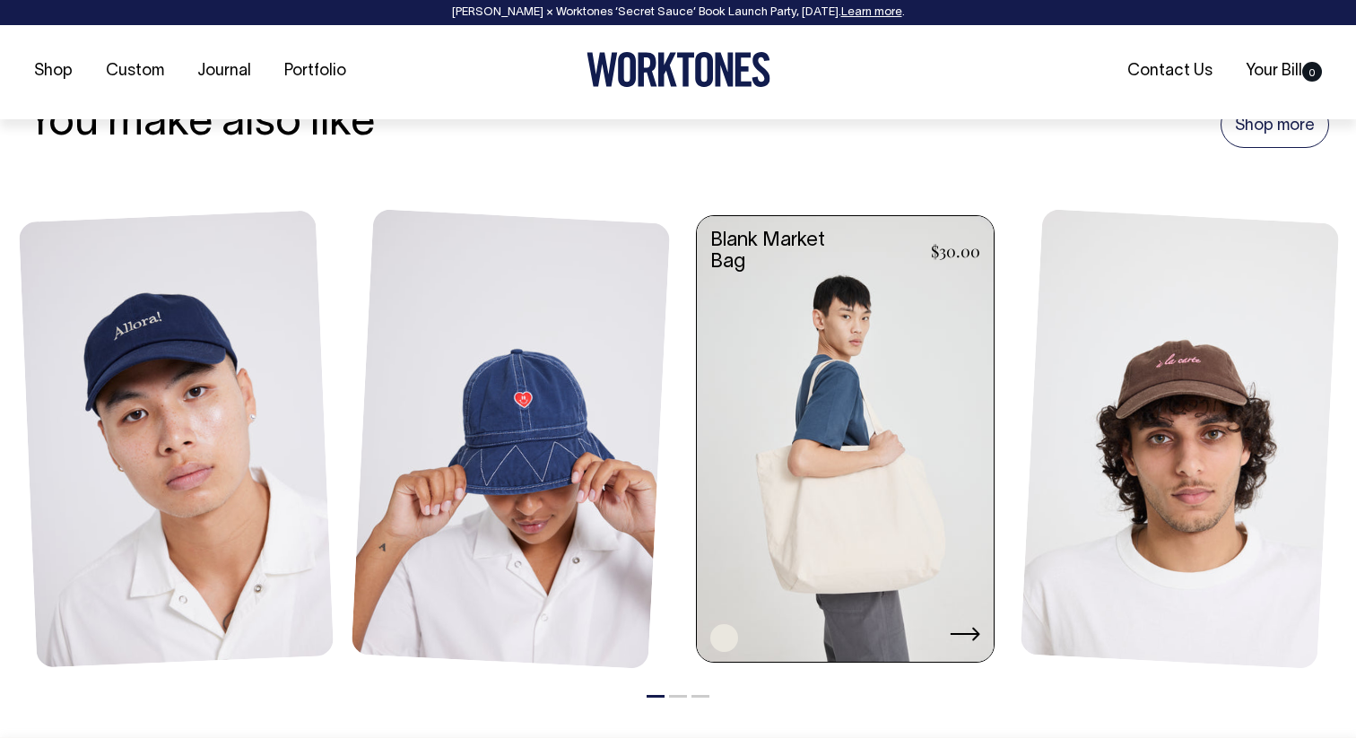
scroll to position [1986, 0]
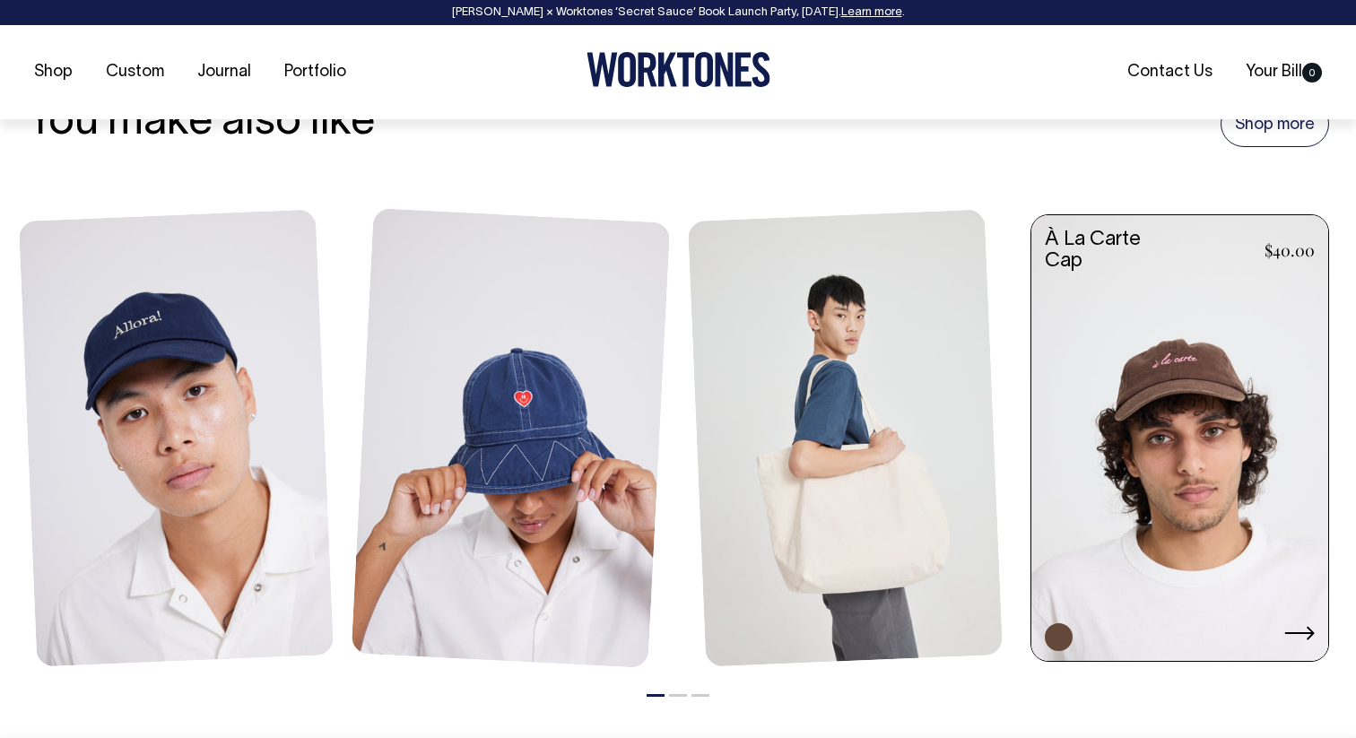
click at [1150, 407] on link at bounding box center [1180, 439] width 297 height 449
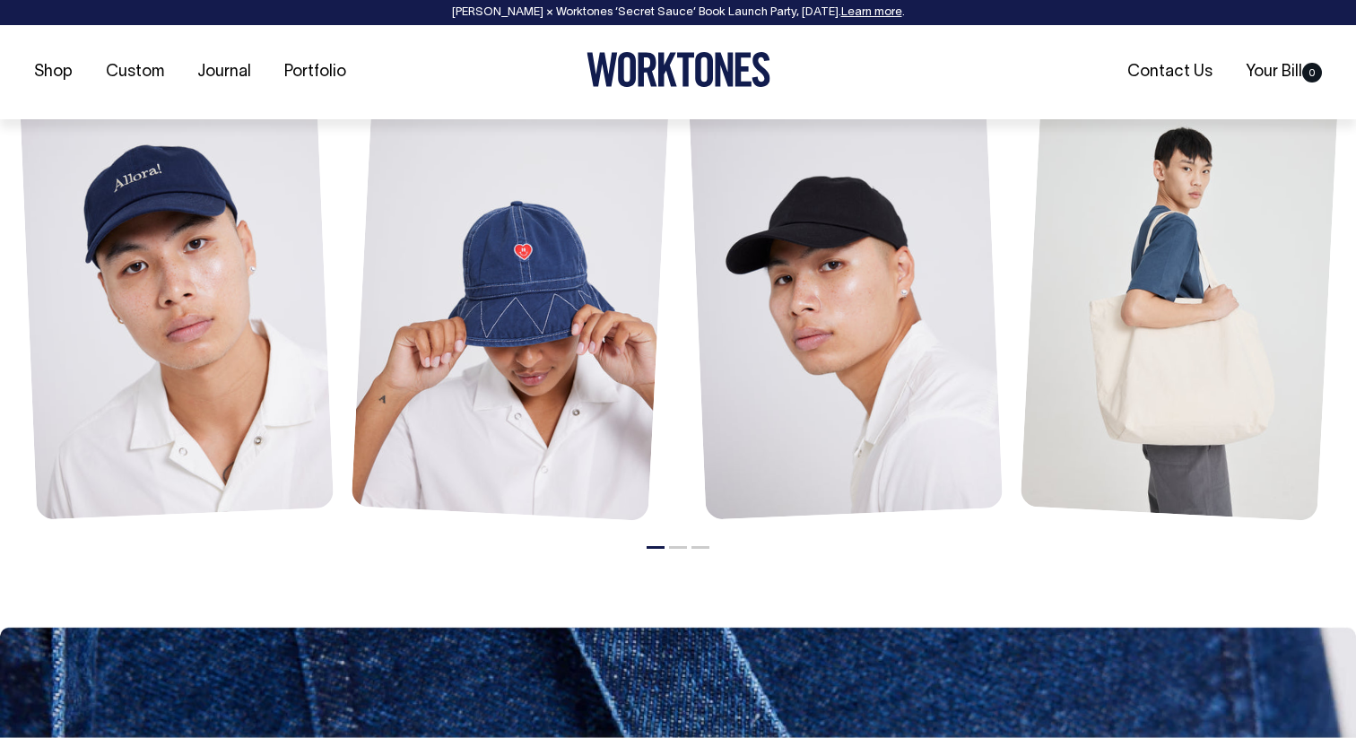
scroll to position [1281, 0]
